Goal: Communication & Community: Answer question/provide support

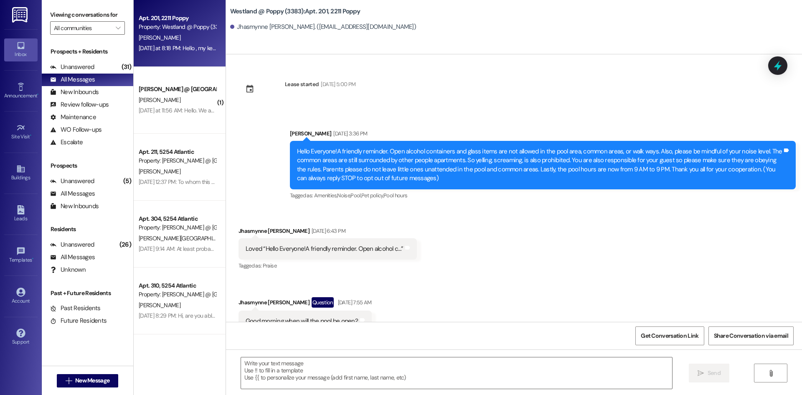
scroll to position [3406, 0]
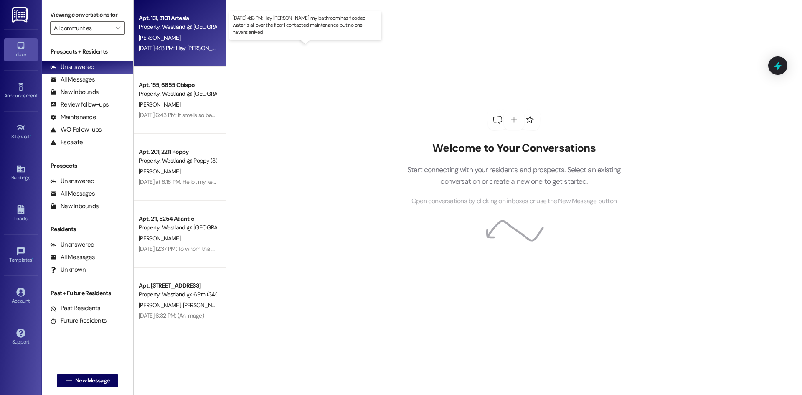
click at [148, 48] on div "[DATE] 4:13 PM: Hey [PERSON_NAME] my bathroom has flooded water is all over the…" at bounding box center [309, 48] width 341 height 8
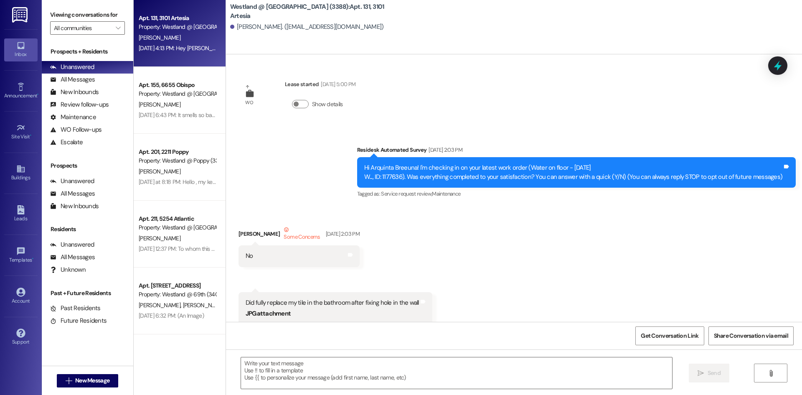
scroll to position [8945, 0]
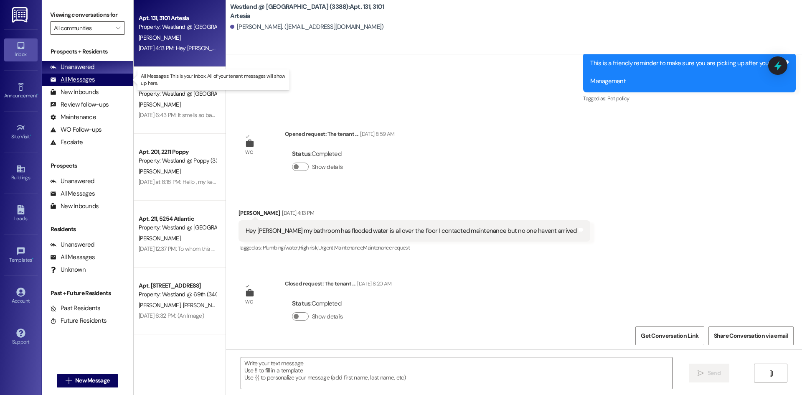
click at [94, 77] on div "All Messages (undefined)" at bounding box center [88, 80] width 92 height 13
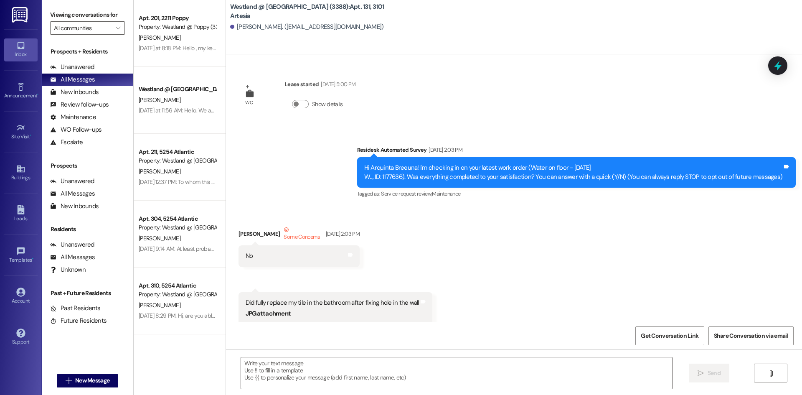
scroll to position [8866, 0]
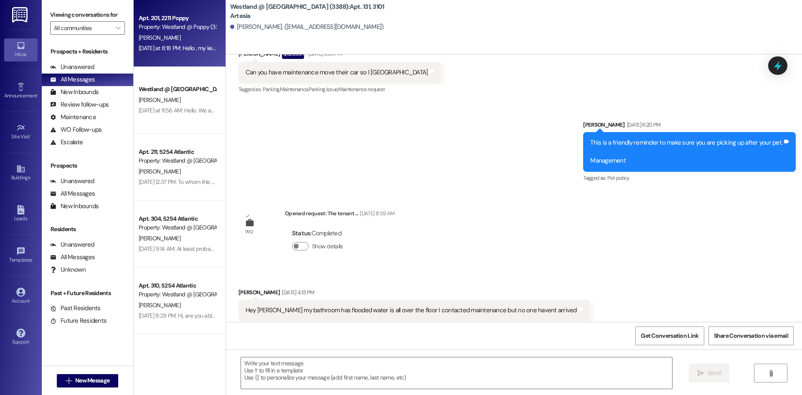
click at [164, 30] on div "Property: Westland @ Poppy (3383)" at bounding box center [177, 27] width 77 height 9
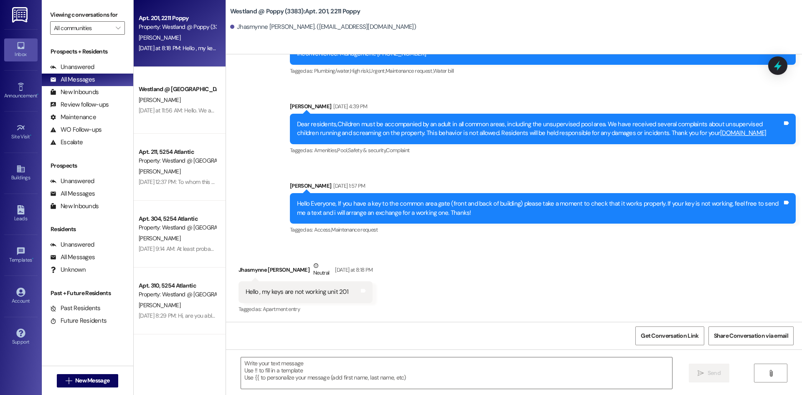
scroll to position [3406, 0]
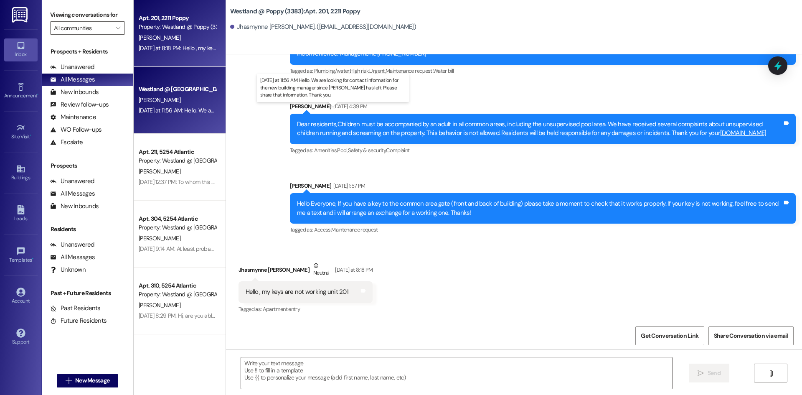
click at [196, 107] on div "[DATE] at 11:56 AM: Hello. We are looking for contact information for the new b…" at bounding box center [340, 111] width 402 height 8
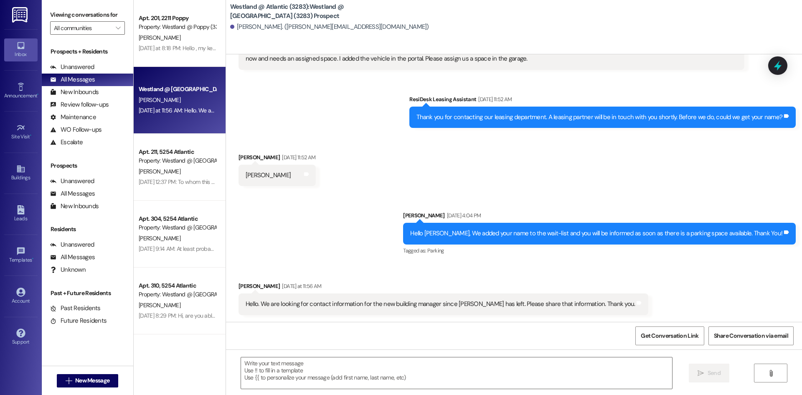
scroll to position [52, 0]
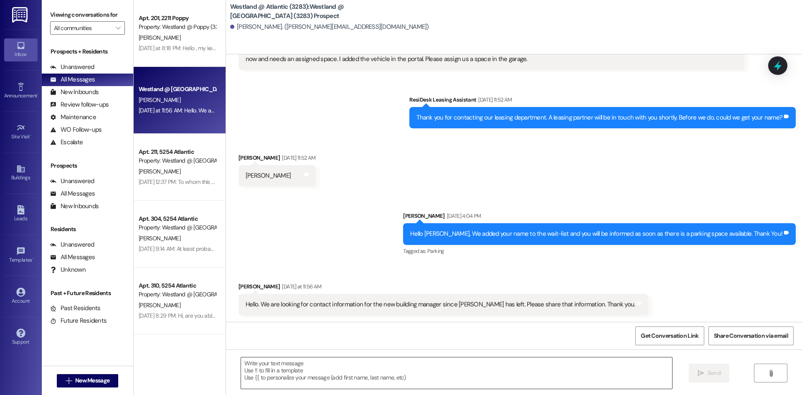
click at [247, 362] on textarea at bounding box center [456, 372] width 431 height 31
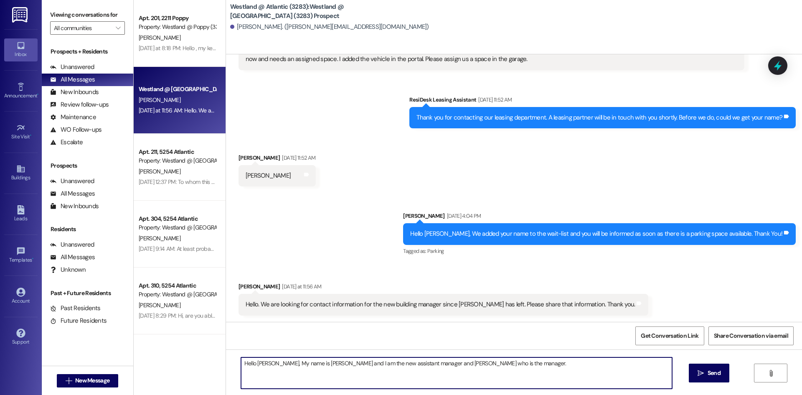
click at [402, 364] on textarea "Hello [PERSON_NAME], My name is [PERSON_NAME] and I am the new assistant manage…" at bounding box center [456, 372] width 431 height 31
click at [532, 363] on textarea "Hello [PERSON_NAME], My name is [PERSON_NAME] and I am the new assistant manage…" at bounding box center [456, 372] width 431 height 31
type textarea "Hello [PERSON_NAME], My name is [PERSON_NAME] and I am the new assistant manage…"
click at [699, 374] on icon "" at bounding box center [701, 373] width 6 height 7
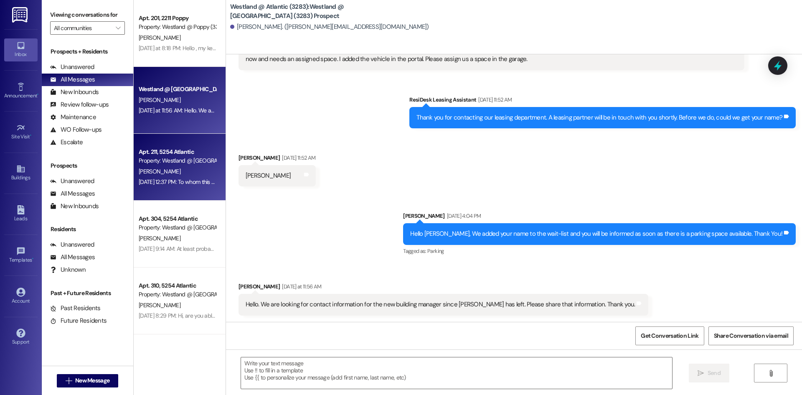
click at [174, 166] on div "[PERSON_NAME]" at bounding box center [177, 171] width 79 height 10
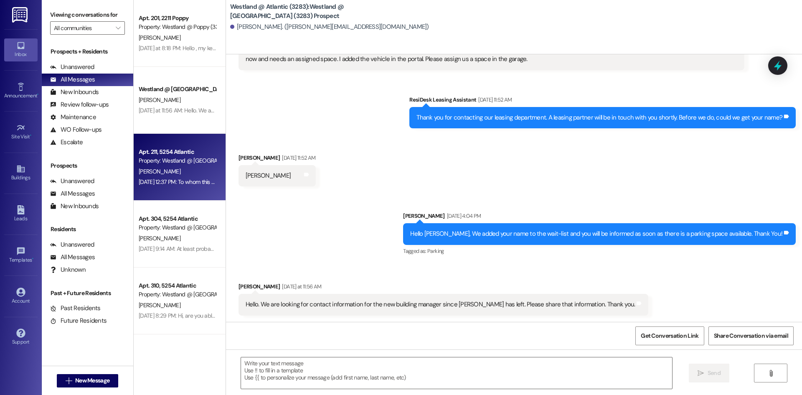
scroll to position [19, 0]
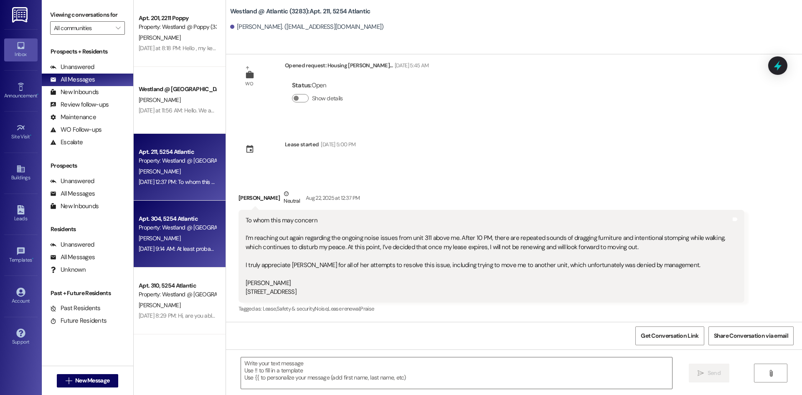
click at [186, 239] on div "[PERSON_NAME]" at bounding box center [177, 238] width 79 height 10
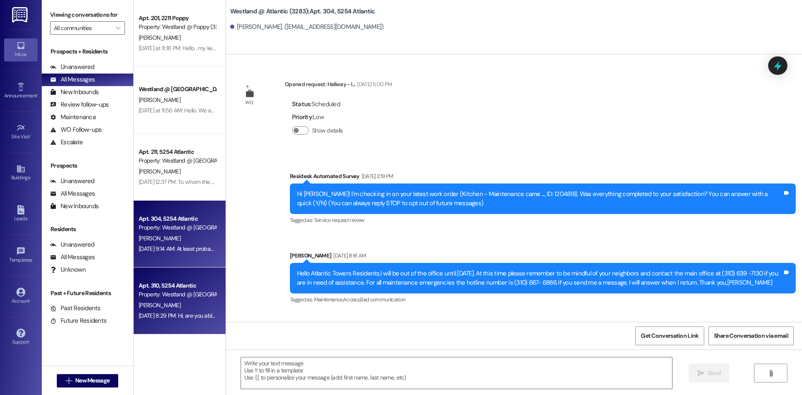
click at [176, 293] on div "Property: Westland @ [GEOGRAPHIC_DATA] (3283)" at bounding box center [177, 294] width 77 height 9
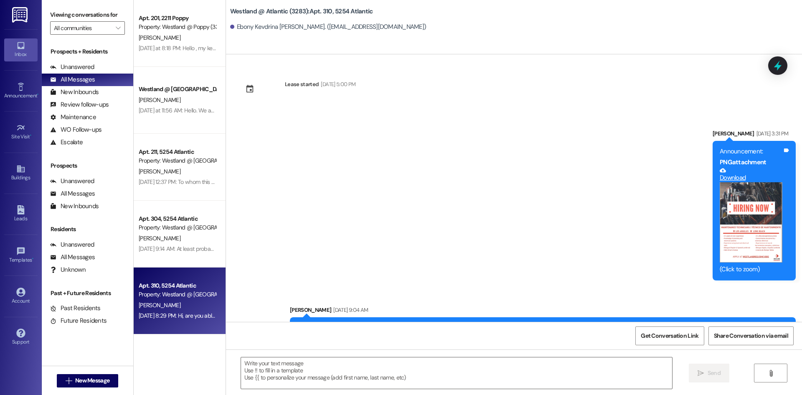
scroll to position [35191, 0]
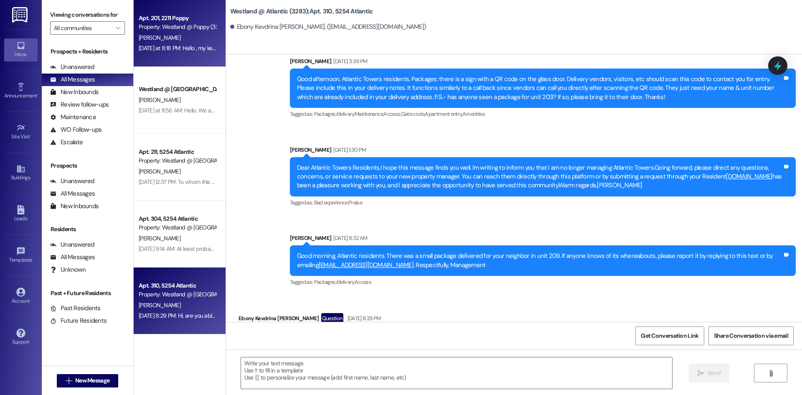
click at [173, 39] on div "[PERSON_NAME]" at bounding box center [177, 38] width 79 height 10
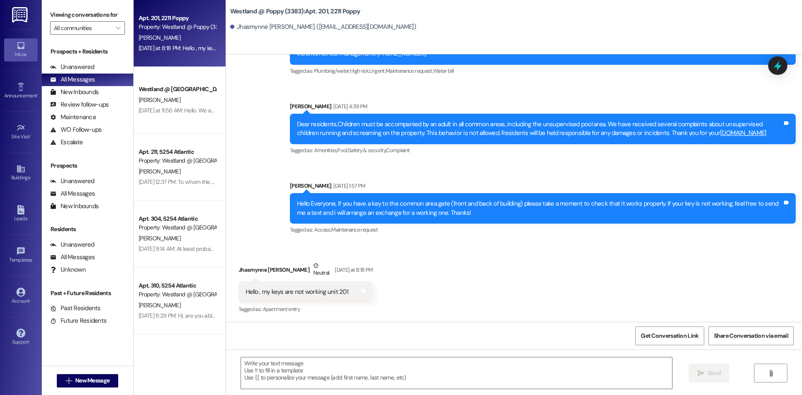
scroll to position [3406, 0]
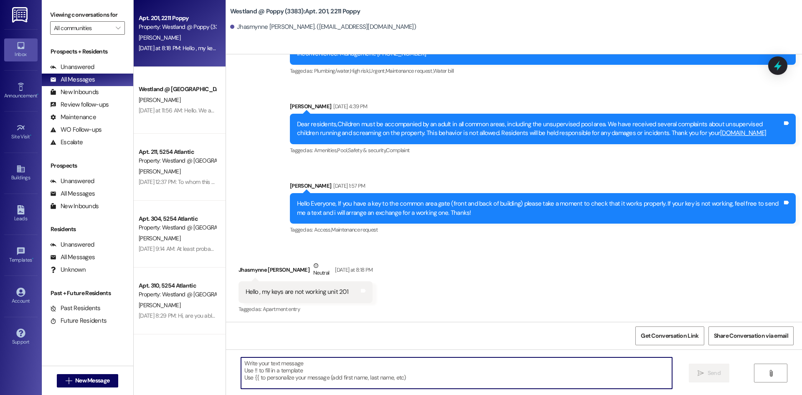
click at [262, 366] on textarea at bounding box center [456, 372] width 431 height 31
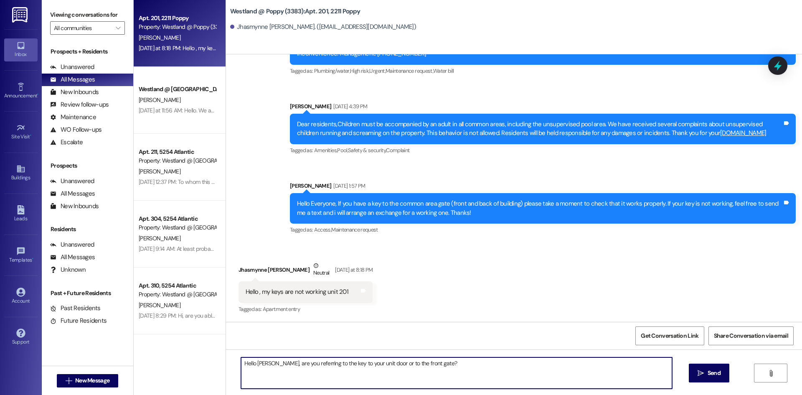
drag, startPoint x: 445, startPoint y: 363, endPoint x: 287, endPoint y: 368, distance: 157.2
click at [287, 368] on textarea "Hello [PERSON_NAME], are you referring to the key to your unit door or to the f…" at bounding box center [456, 372] width 431 height 31
type textarea "Hello [PERSON_NAME], sorry to hear that, I will open a work order, would someon…"
